Goal: Information Seeking & Learning: Compare options

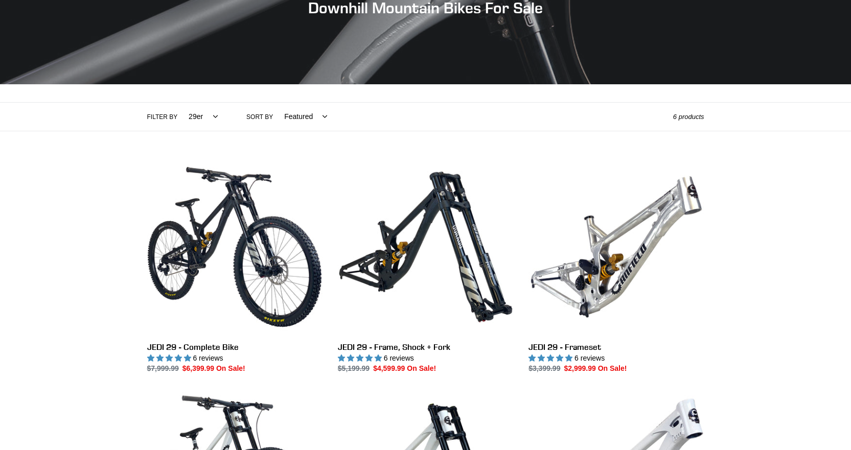
scroll to position [153, 0]
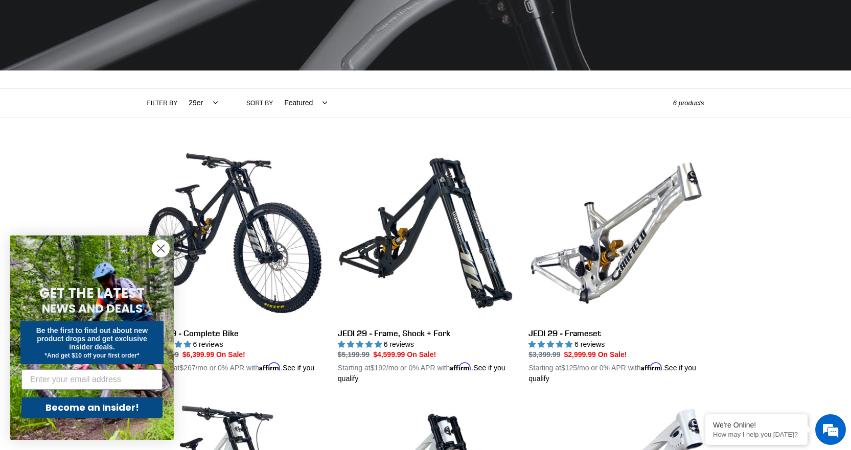
click at [164, 248] on circle "Close dialog" at bounding box center [160, 248] width 17 height 17
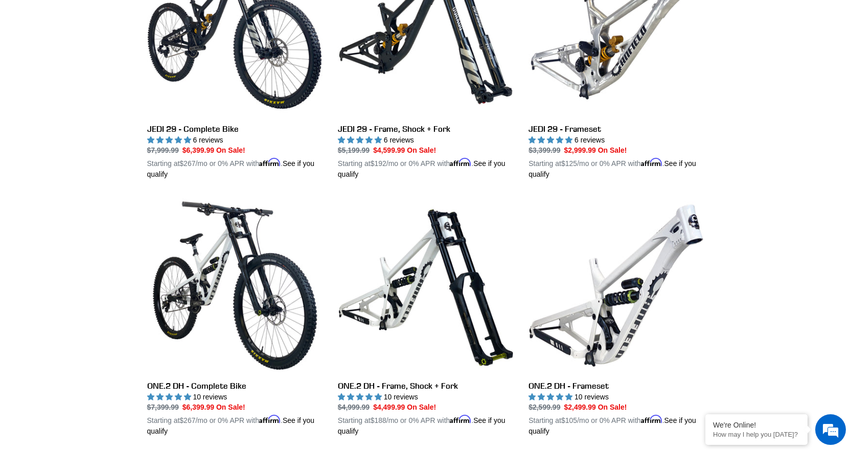
scroll to position [0, 0]
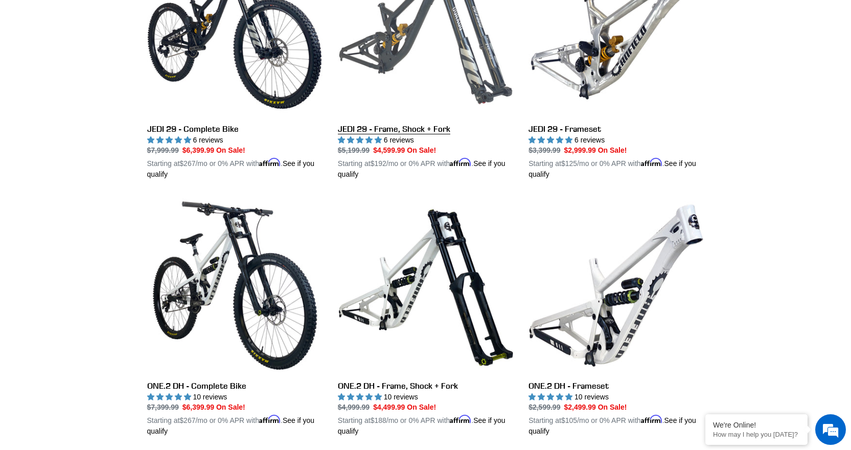
click at [395, 130] on link "JEDI 29 - Frame, Shock + Fork" at bounding box center [425, 60] width 175 height 239
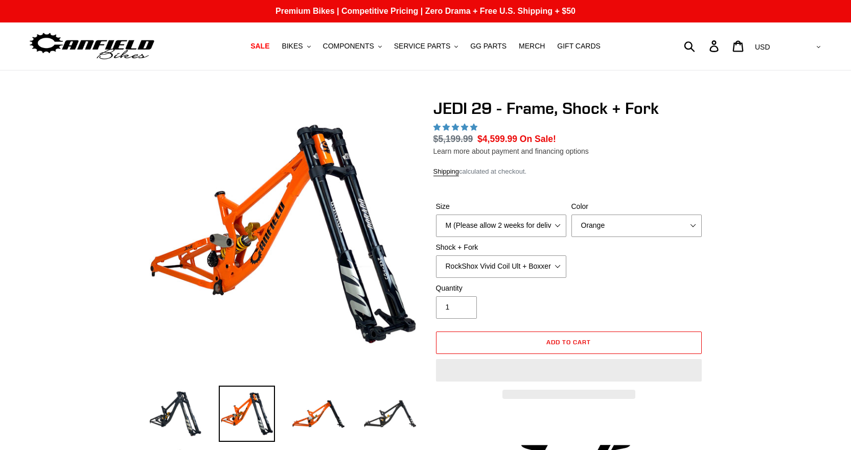
select select "highest-rating"
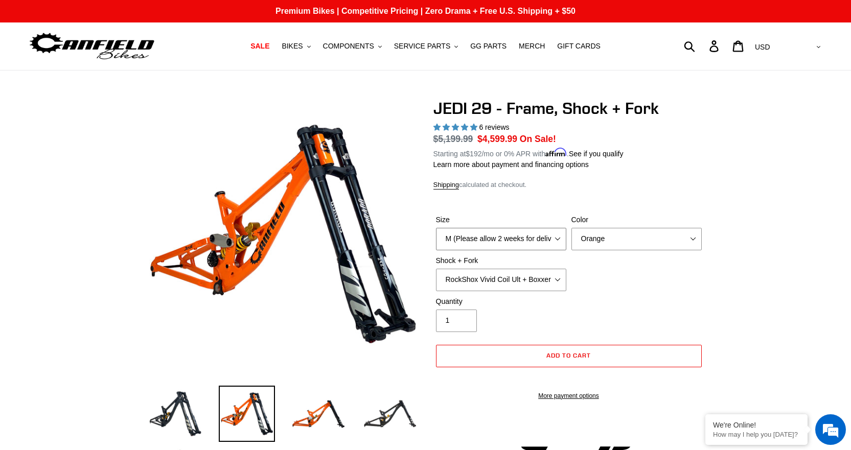
click at [555, 229] on select "M (Please allow 2 weeks for delivery) L (Please allow 2 weeks for delivery) XL" at bounding box center [501, 239] width 130 height 22
select select "L (Please allow 2 weeks for delivery)"
click at [436, 228] on select "M (Please allow 2 weeks for delivery) L (Please allow 2 weeks for delivery) XL" at bounding box center [501, 239] width 130 height 22
click at [555, 278] on select "RockShox Vivid Coil Ult + Boxxer RC2 C3 Ult Fox DHX2 250x75 + Fox 40 Float Grip…" at bounding box center [501, 280] width 130 height 22
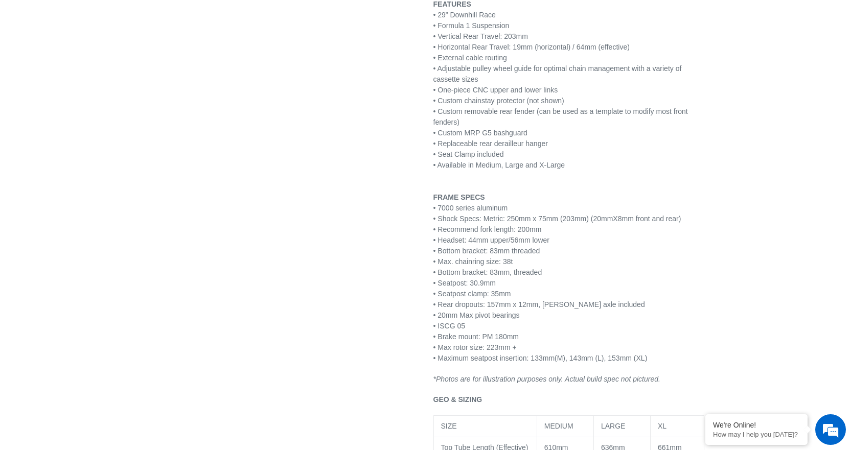
scroll to position [664, 0]
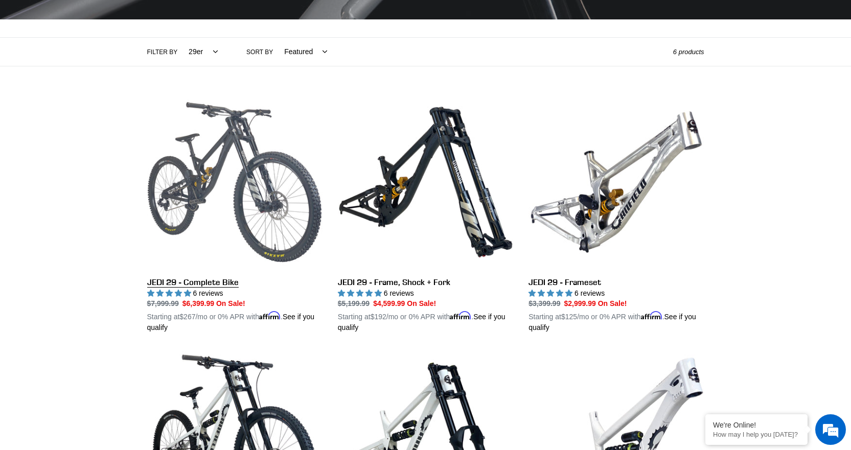
click at [222, 285] on link "JEDI 29 - Complete Bike" at bounding box center [234, 214] width 175 height 239
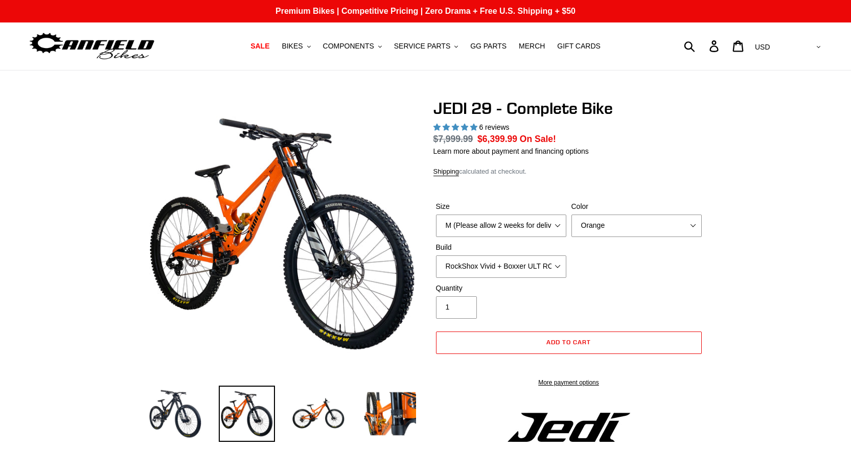
select select "highest-rating"
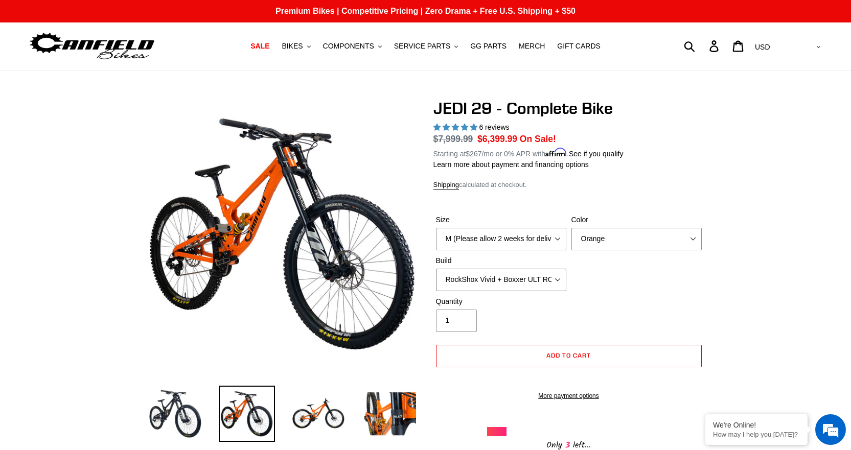
click at [552, 275] on select "RockShox Vivid + Boxxer ULT RC2 C3 200 + SRAM XO RockShox Vivid + Boxxer ULT RC…" at bounding box center [501, 280] width 130 height 22
select select "RockShox Vivid + Boxxer ULT RC2 C3 200 + Shimano"
click at [436, 269] on select "RockShox Vivid + Boxxer ULT RC2 C3 200 + SRAM XO RockShox Vivid + Boxxer ULT RC…" at bounding box center [501, 280] width 130 height 22
click at [559, 236] on select "M (Please allow 2 weeks for delivery) L (Please allow 2 weeks for delivery) XL …" at bounding box center [501, 239] width 130 height 22
select select "L (Please allow 2 weeks for delivery)"
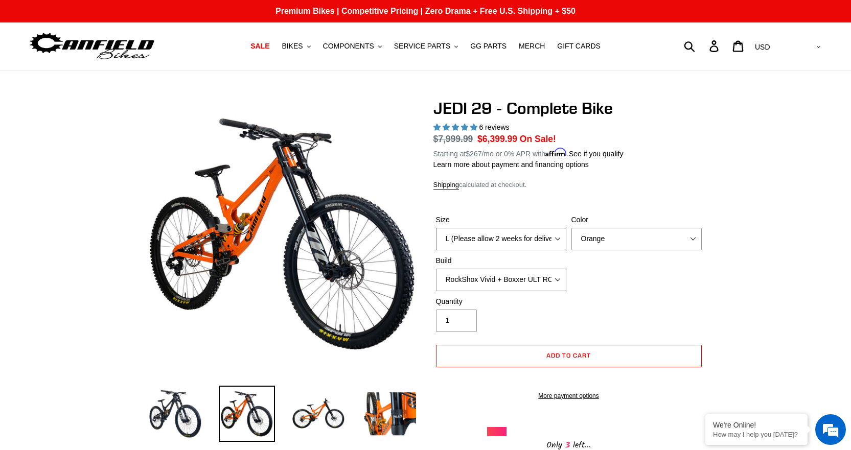
click at [436, 228] on select "M (Please allow 2 weeks for delivery) L (Please allow 2 weeks for delivery) XL …" at bounding box center [501, 239] width 130 height 22
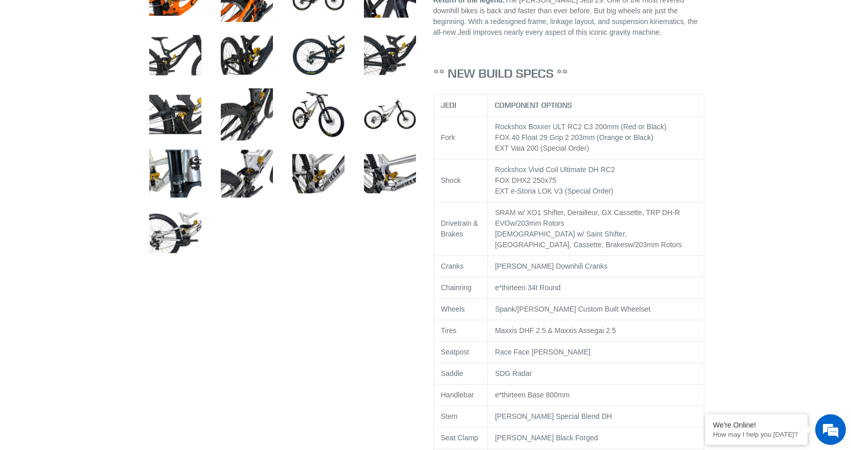
scroll to position [204, 0]
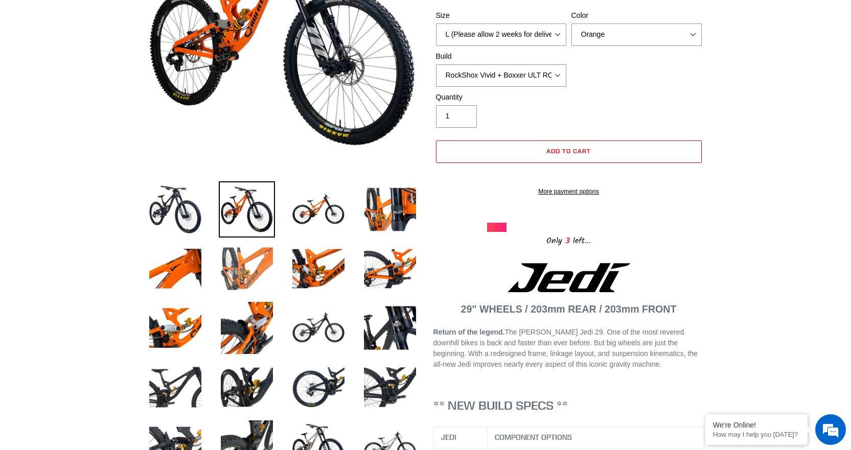
click at [246, 273] on img at bounding box center [247, 269] width 56 height 56
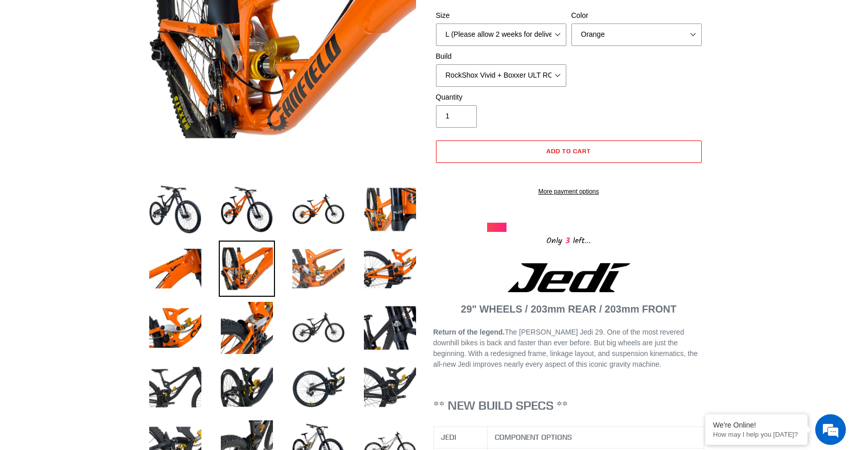
click at [311, 268] on img at bounding box center [318, 269] width 56 height 56
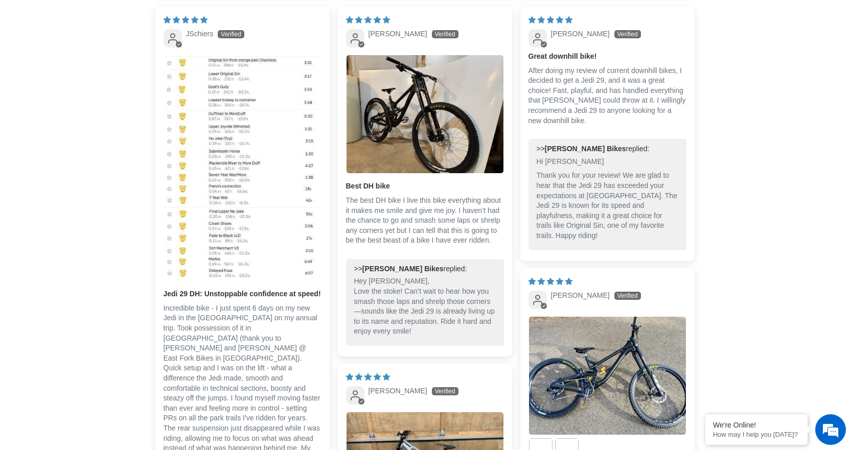
scroll to position [2606, 0]
